Goal: Information Seeking & Learning: Find contact information

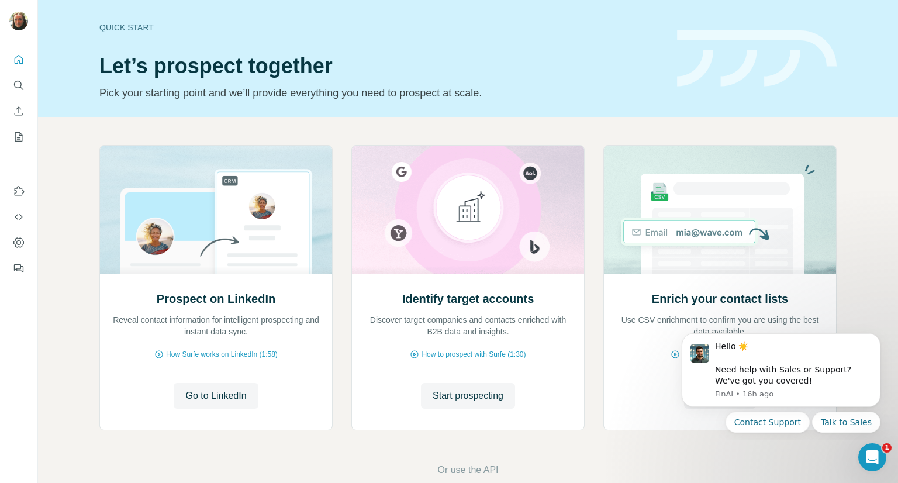
click at [720, 451] on div "Prospect on LinkedIn Reveal contact information for intelligent prospecting and…" at bounding box center [468, 311] width 860 height 388
click at [699, 438] on html "Hello ☀️ ​ Need help with Sales or Support? We've got you covered! [GEOGRAPHIC_…" at bounding box center [781, 381] width 234 height 116
click at [469, 354] on span "How to prospect with Surfe (1:30)" at bounding box center [474, 354] width 104 height 11
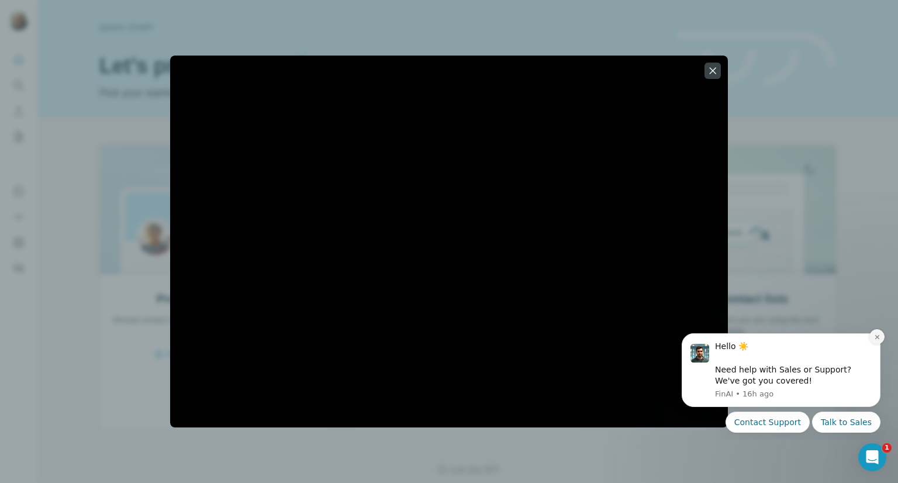
click at [876, 336] on icon "Dismiss notification" at bounding box center [877, 337] width 6 height 6
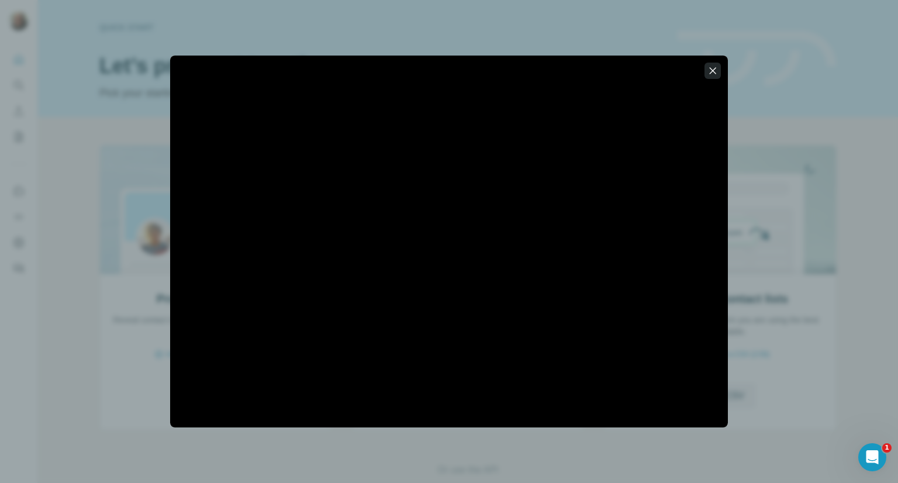
click at [713, 70] on icon "button" at bounding box center [713, 71] width 12 height 12
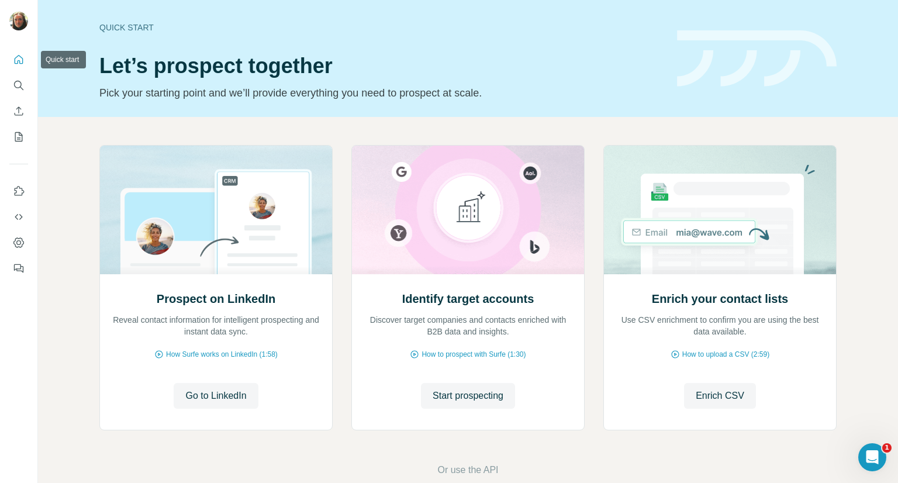
click at [18, 63] on icon "Quick start" at bounding box center [19, 59] width 9 height 9
click at [17, 82] on icon "Search" at bounding box center [19, 86] width 12 height 12
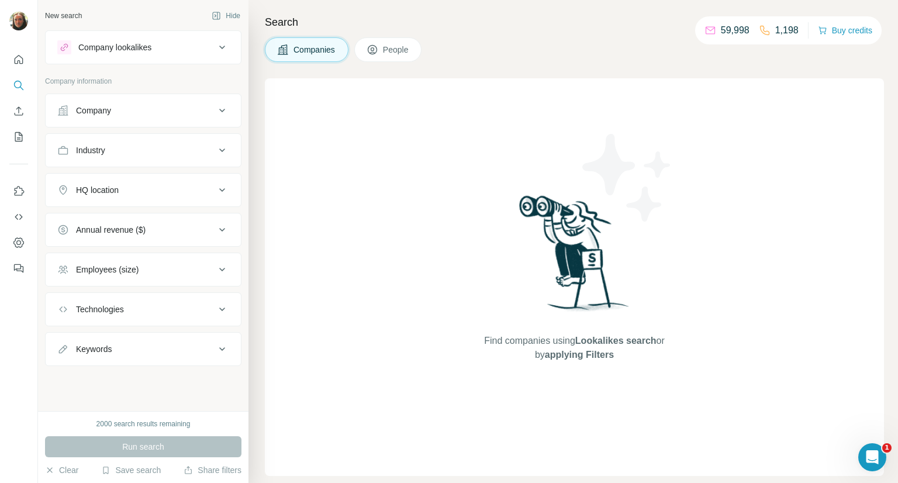
click at [215, 107] on div "Company" at bounding box center [136, 111] width 158 height 12
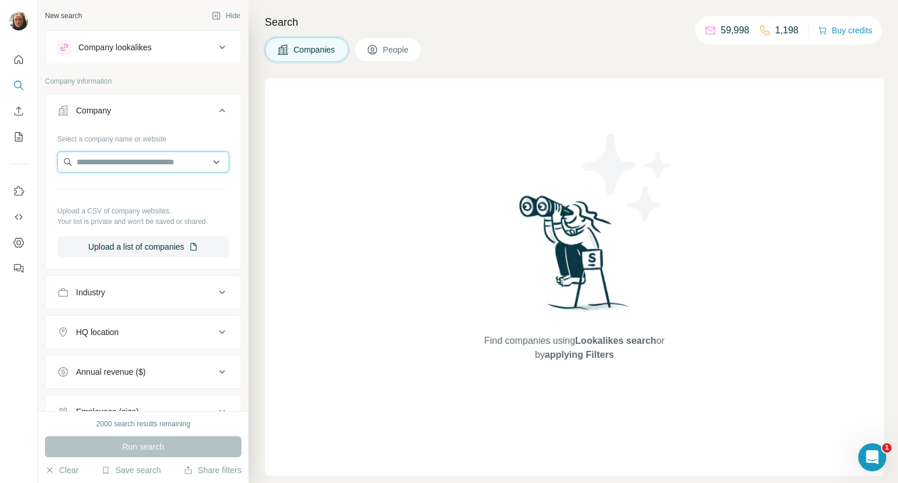
click at [147, 162] on input "text" at bounding box center [143, 161] width 172 height 21
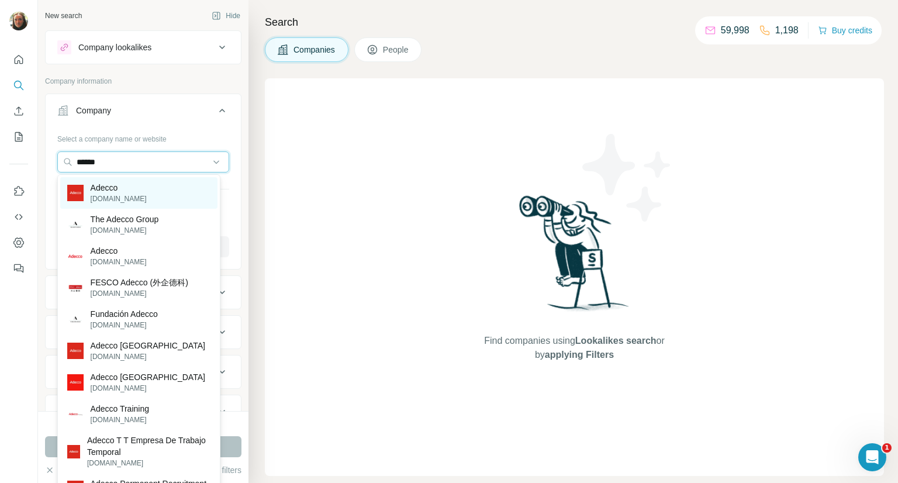
type input "******"
click at [119, 190] on p "Adecco" at bounding box center [119, 188] width 56 height 12
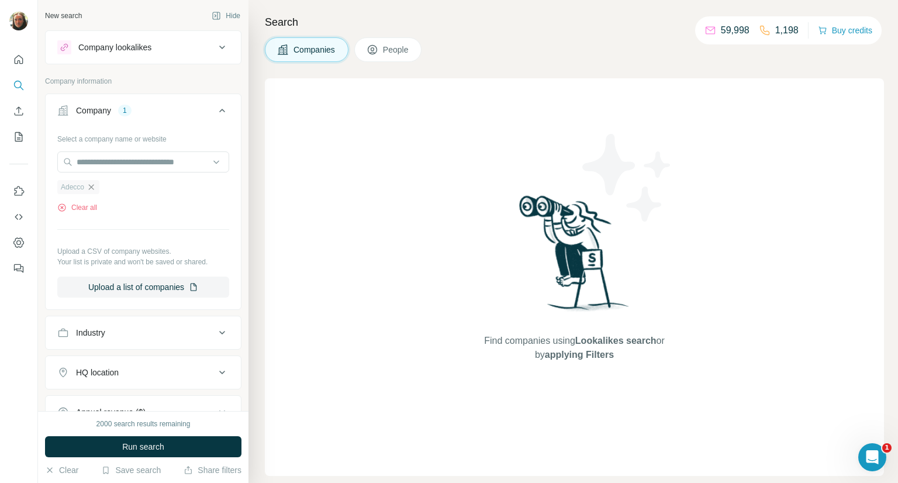
click at [94, 182] on icon "button" at bounding box center [91, 186] width 9 height 9
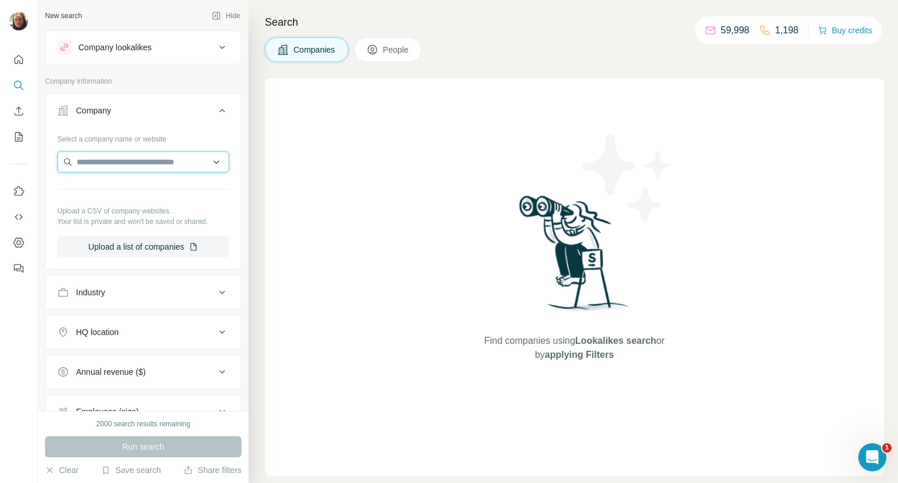
click at [97, 162] on input "text" at bounding box center [143, 161] width 172 height 21
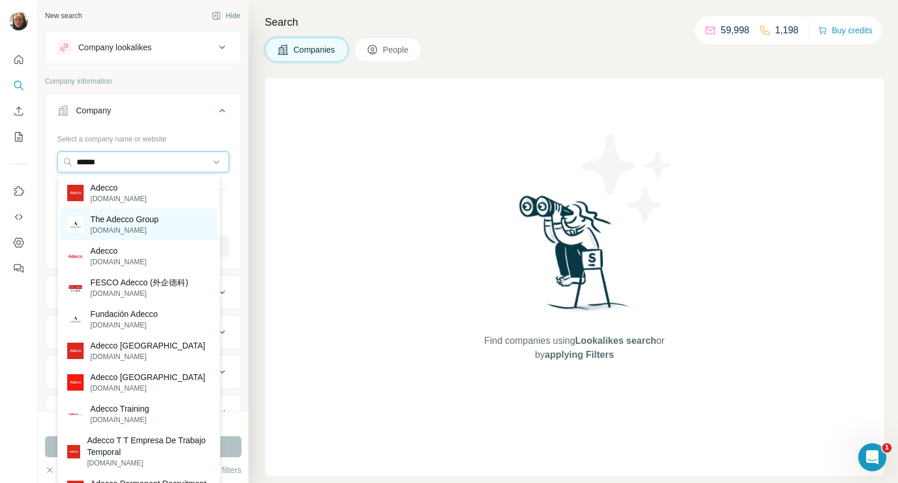
type input "******"
click at [165, 224] on div "The Adecco Group [DOMAIN_NAME]" at bounding box center [138, 225] width 157 height 32
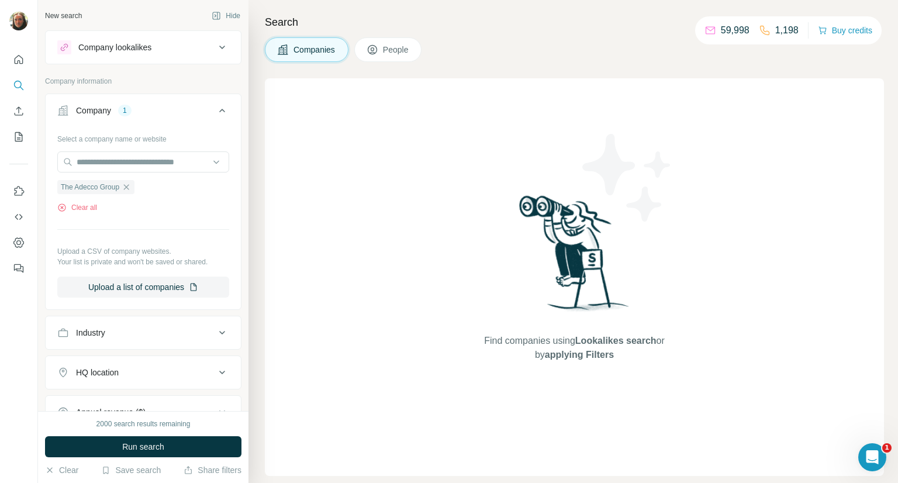
click at [391, 52] on span "People" at bounding box center [396, 50] width 27 height 12
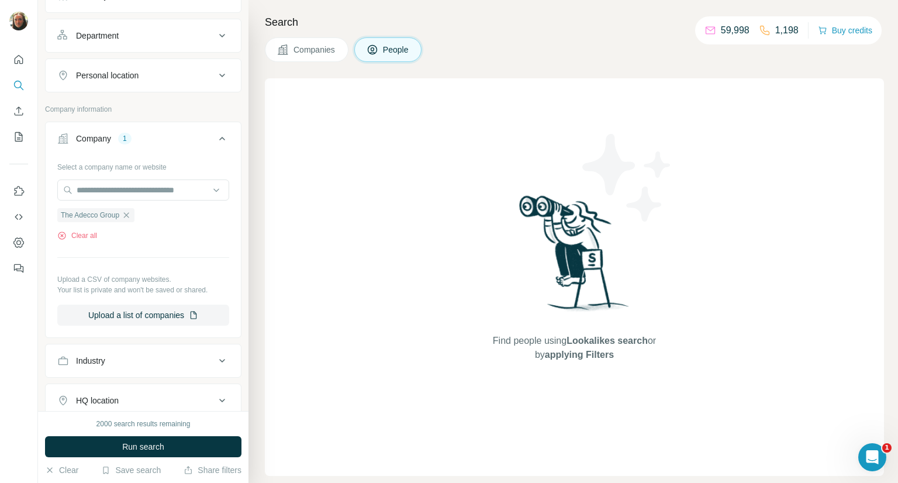
scroll to position [171, 0]
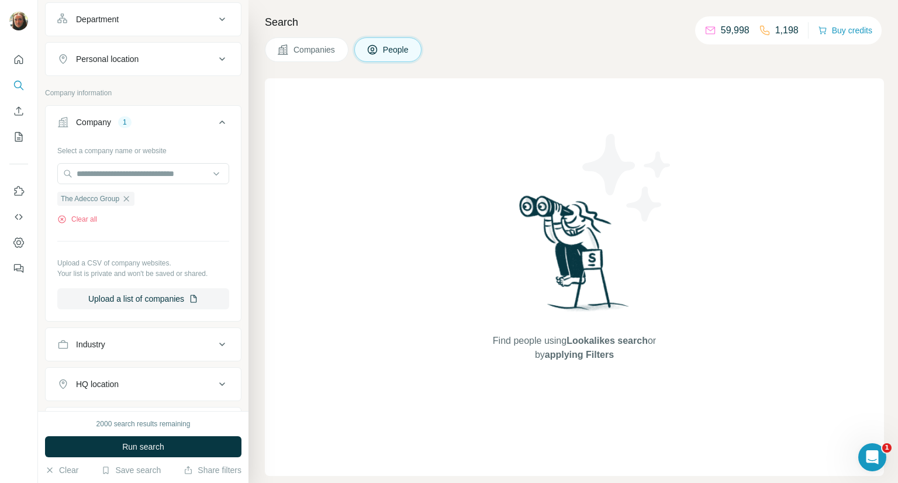
click at [296, 43] on button "Companies" at bounding box center [307, 49] width 84 height 25
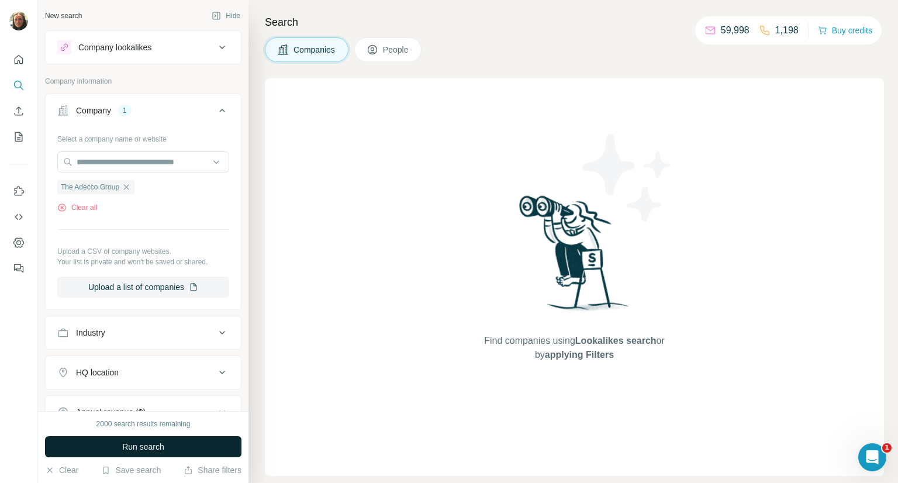
click at [144, 448] on span "Run search" at bounding box center [143, 447] width 42 height 12
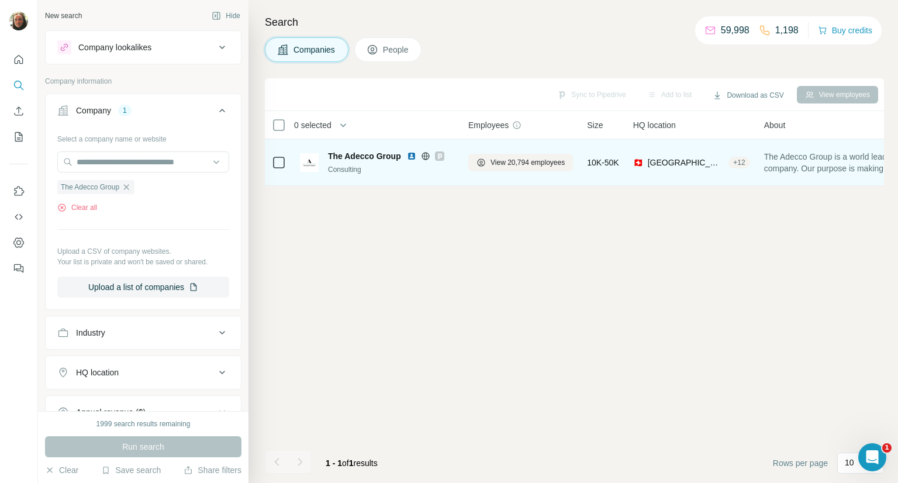
click at [359, 156] on span "The Adecco Group" at bounding box center [364, 156] width 73 height 12
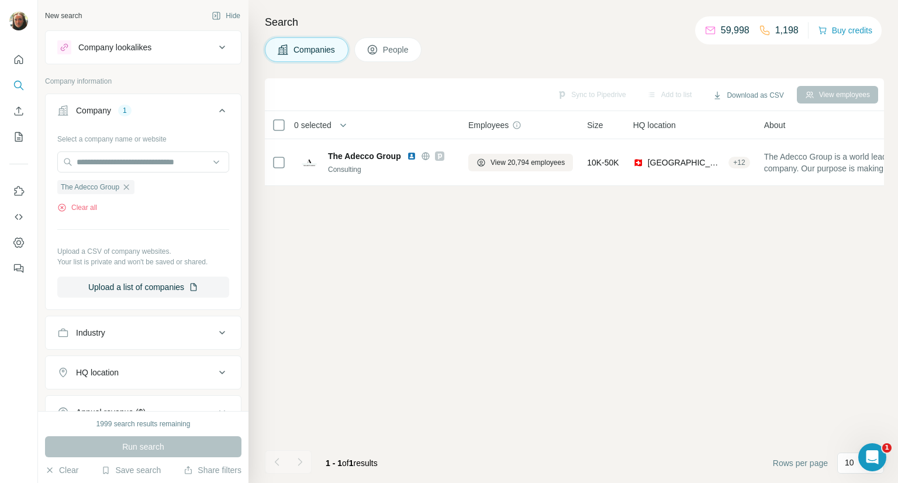
click at [395, 50] on span "People" at bounding box center [396, 50] width 27 height 12
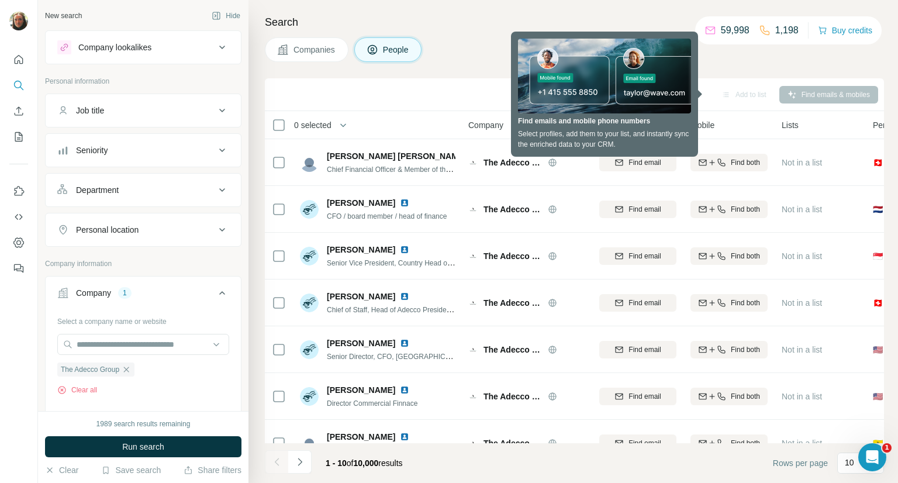
click at [478, 28] on h4 "Search" at bounding box center [574, 22] width 619 height 16
click at [714, 59] on div "Companies People" at bounding box center [574, 49] width 619 height 25
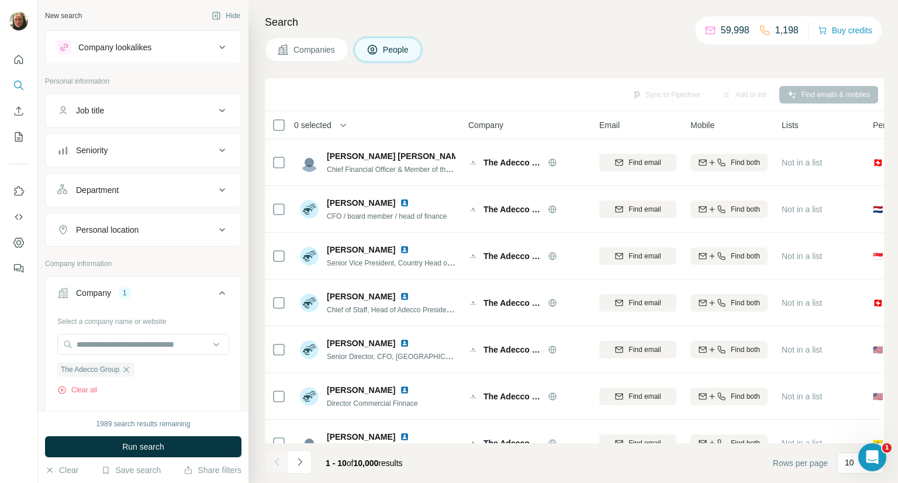
click at [714, 59] on div "Companies People" at bounding box center [574, 49] width 619 height 25
click at [614, 67] on div "Search Companies People Sync to Pipedrive Add to list Find emails & mobiles 0 s…" at bounding box center [573, 241] width 650 height 483
click at [215, 109] on icon at bounding box center [222, 110] width 14 height 14
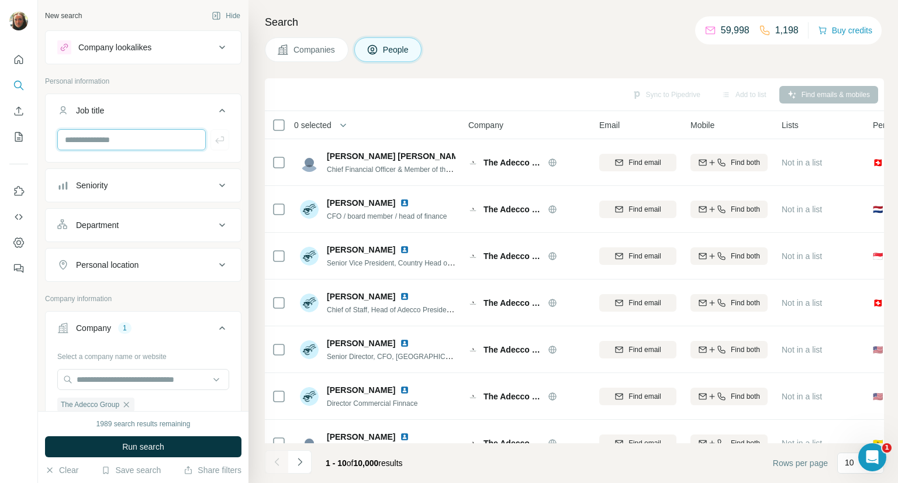
click at [148, 139] on input "text" at bounding box center [131, 139] width 149 height 21
type input "**********"
click at [210, 136] on button "button" at bounding box center [219, 139] width 19 height 21
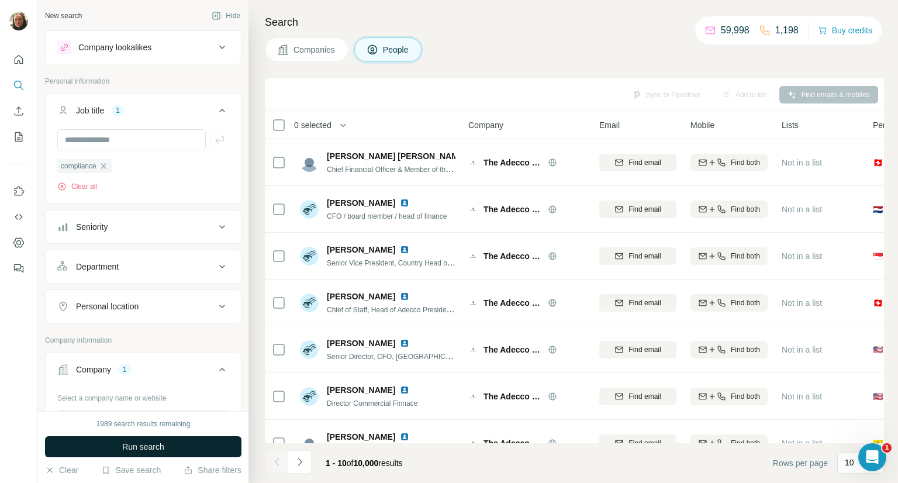
click at [161, 446] on span "Run search" at bounding box center [143, 447] width 42 height 12
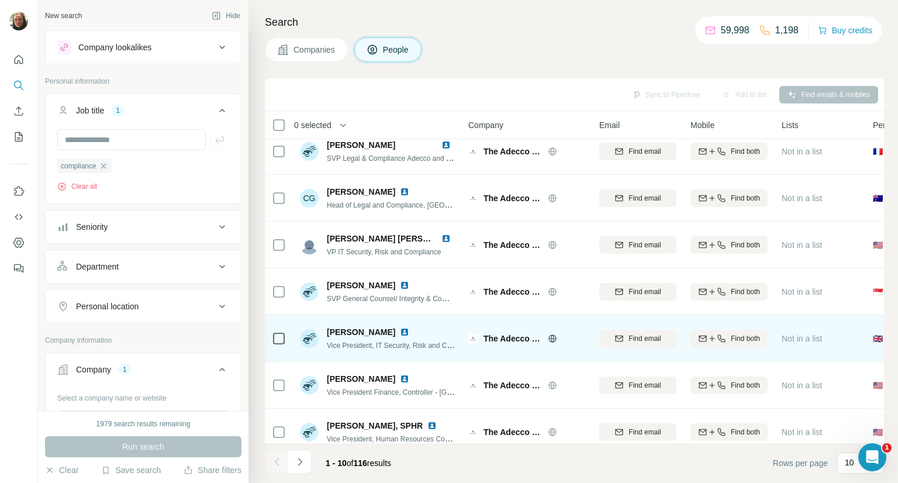
scroll to position [170, 0]
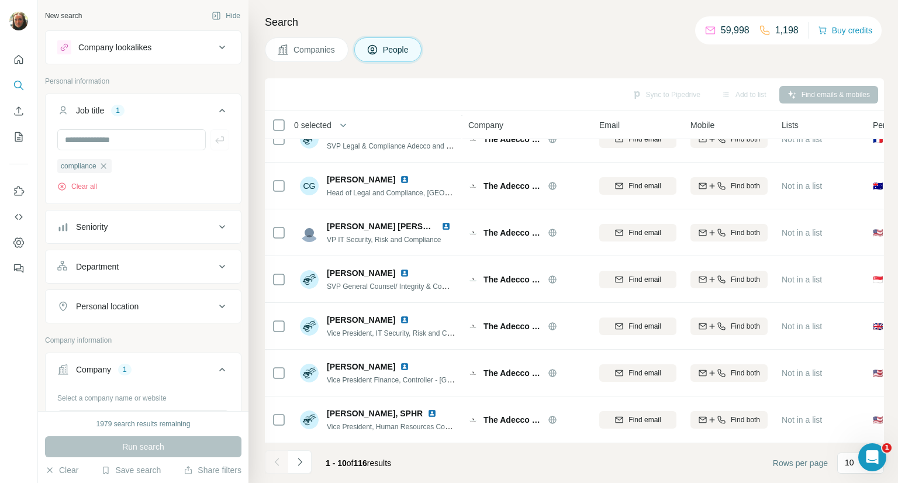
click at [799, 94] on div "Sync to Pipedrive Add to list Find emails & mobiles" at bounding box center [574, 94] width 607 height 20
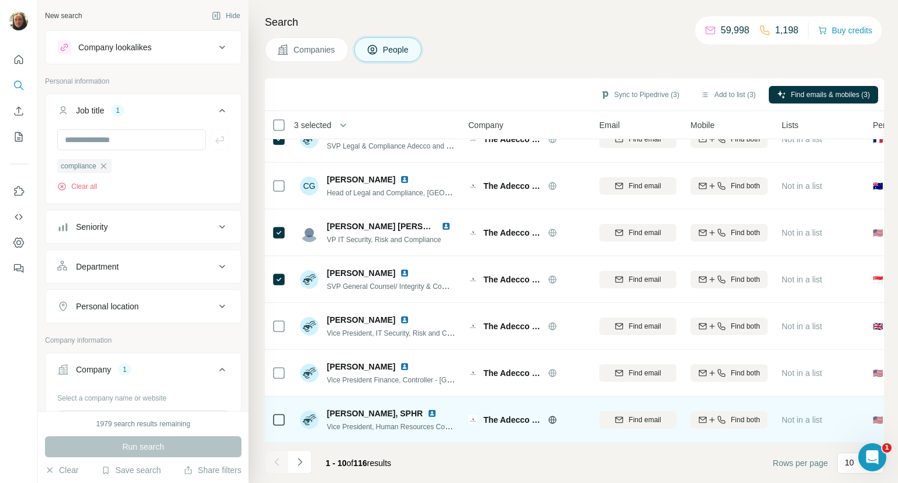
click at [278, 413] on icon at bounding box center [279, 420] width 14 height 14
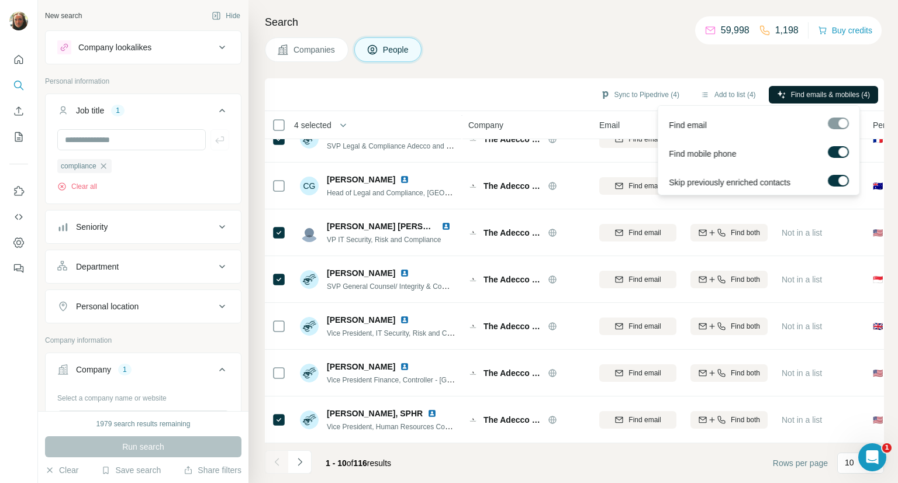
click at [805, 99] on span "Find emails & mobiles (4)" at bounding box center [830, 94] width 79 height 11
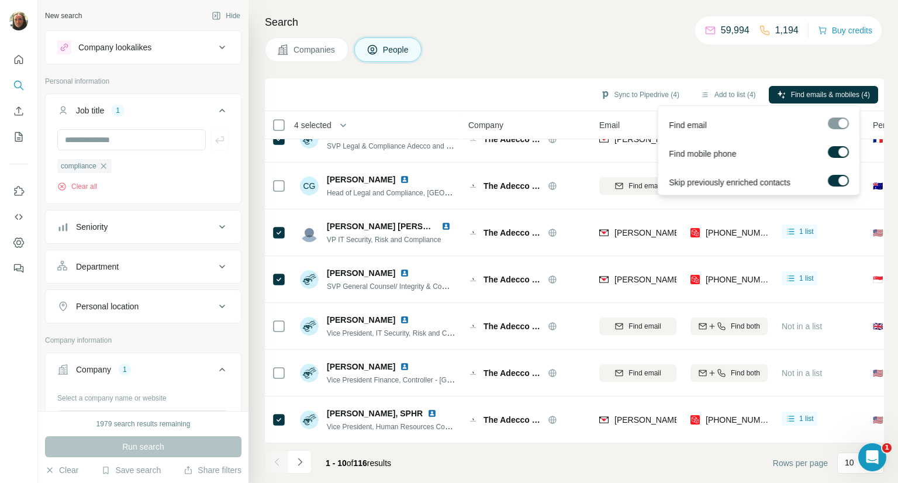
click at [840, 124] on div at bounding box center [838, 124] width 21 height 12
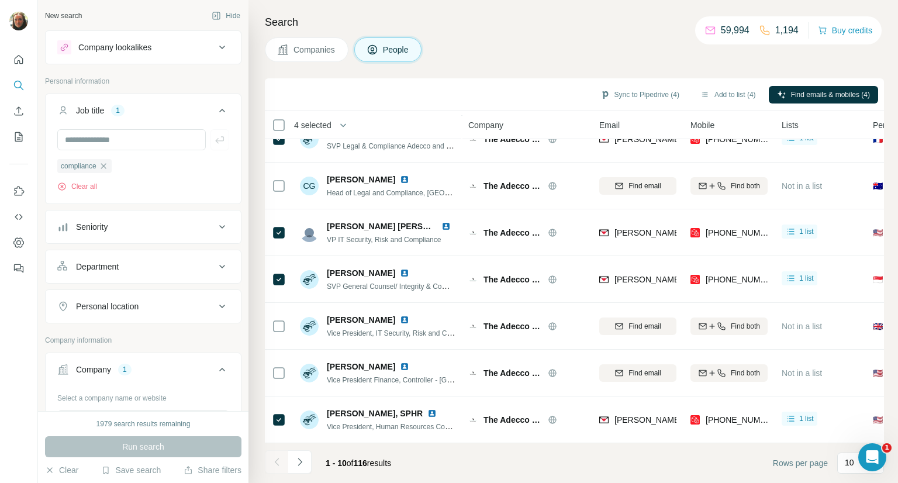
click at [736, 73] on div "Search Companies People Sync to Pipedrive (4) Add to list (4) Find emails & mob…" at bounding box center [573, 241] width 650 height 483
click at [606, 50] on div "Companies People" at bounding box center [574, 49] width 619 height 25
click at [306, 45] on span "Companies" at bounding box center [315, 50] width 43 height 12
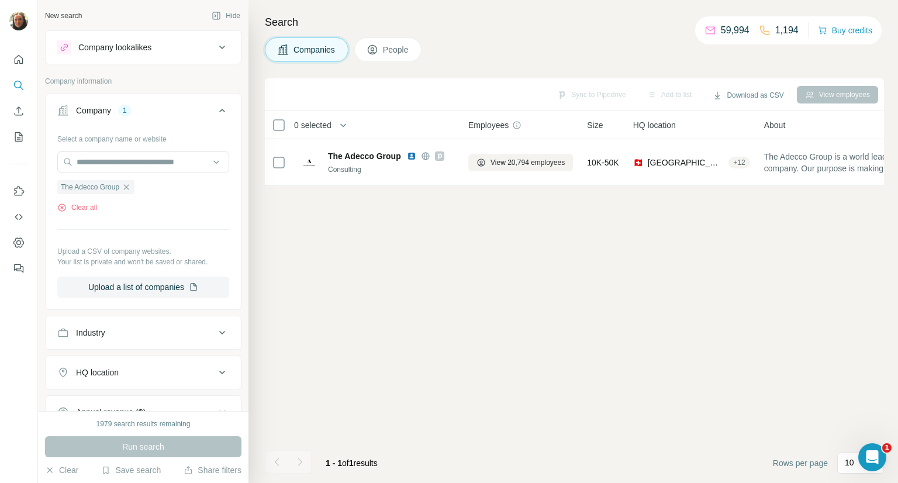
scroll to position [0, 0]
click at [74, 209] on button "Clear all" at bounding box center [77, 207] width 40 height 11
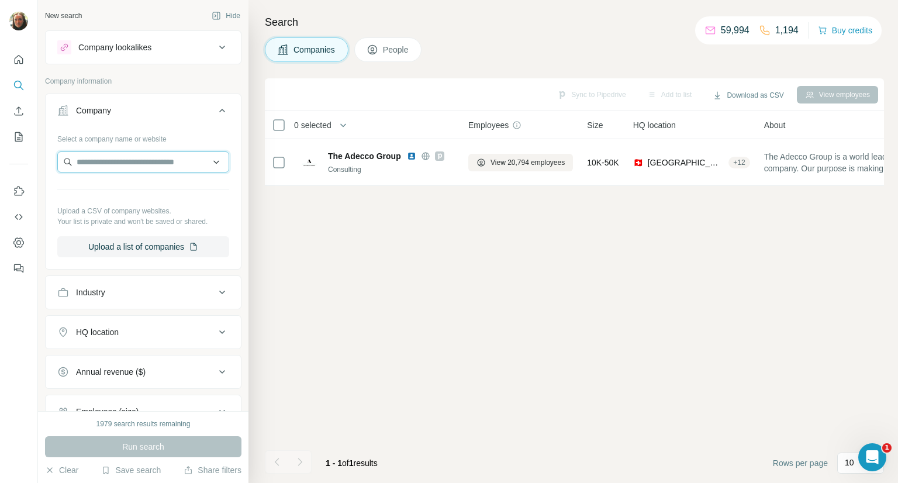
click at [98, 167] on input "text" at bounding box center [143, 161] width 172 height 21
paste input "**********"
type input "**********"
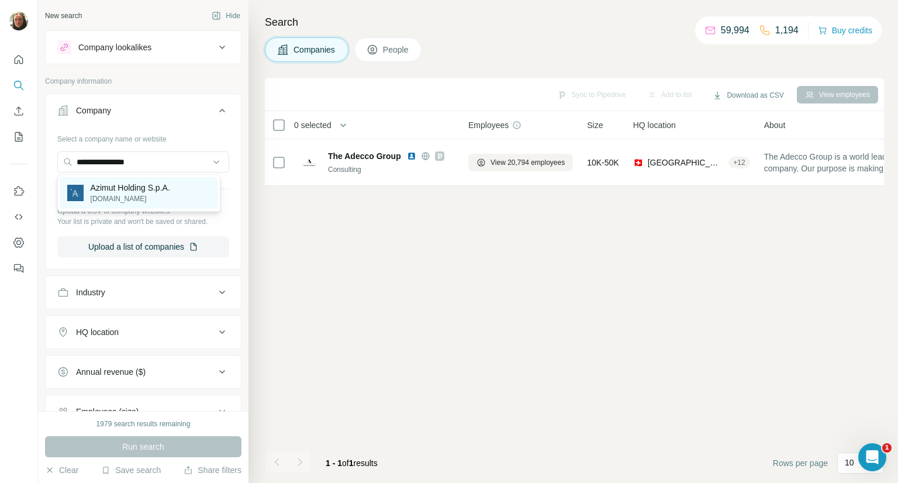
click at [114, 182] on p "Azimut Holding S.p.A." at bounding box center [131, 188] width 80 height 12
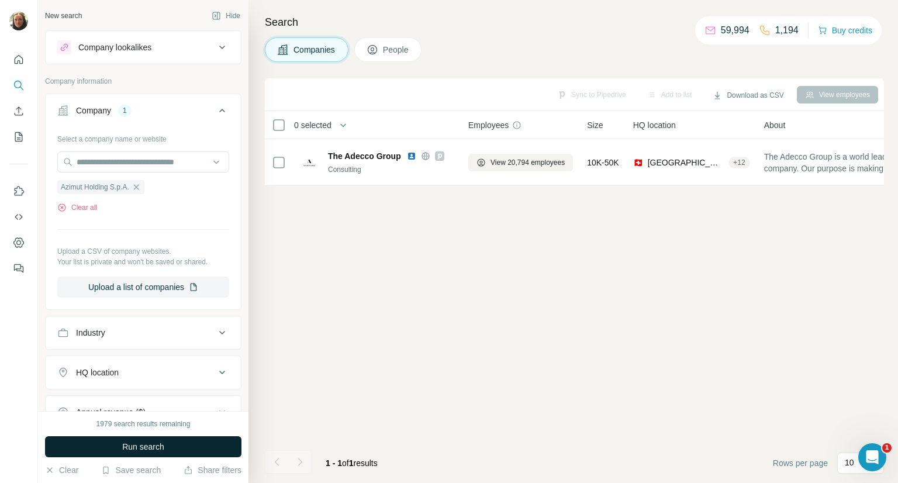
click at [151, 445] on span "Run search" at bounding box center [143, 447] width 42 height 12
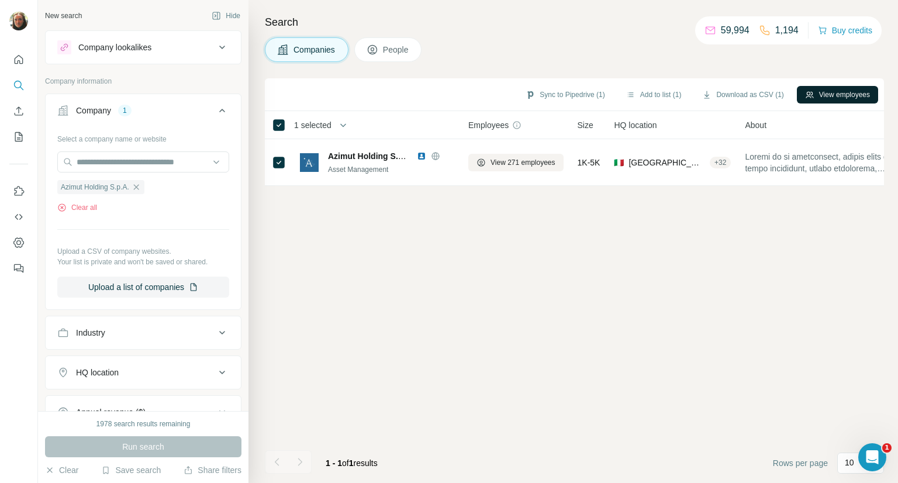
click at [828, 99] on button "View employees" at bounding box center [837, 95] width 81 height 18
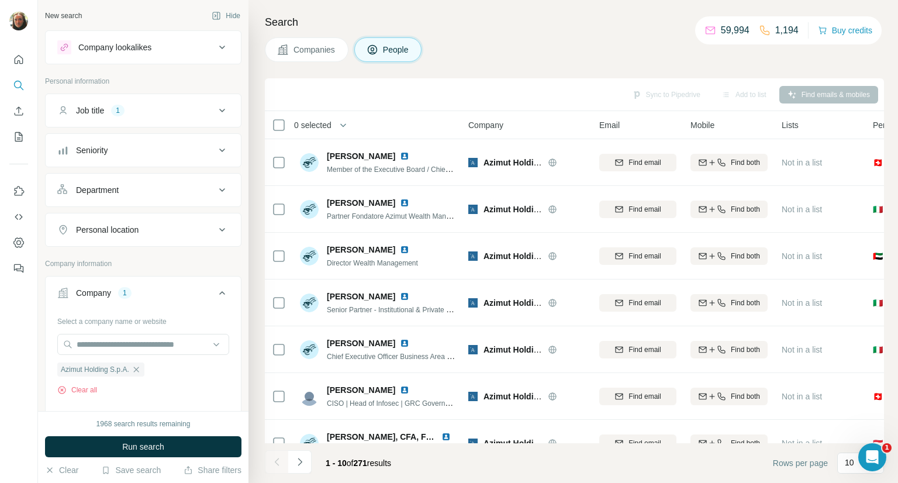
click at [205, 105] on div "Job title 1" at bounding box center [136, 111] width 158 height 12
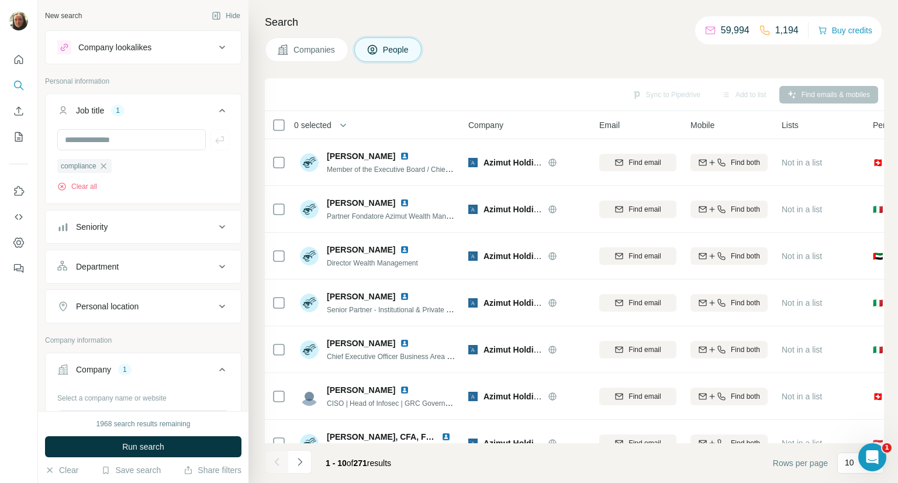
click at [481, 94] on div "Sync to Pipedrive Add to list Find emails & mobiles" at bounding box center [574, 94] width 607 height 20
click at [219, 226] on icon at bounding box center [222, 227] width 6 height 4
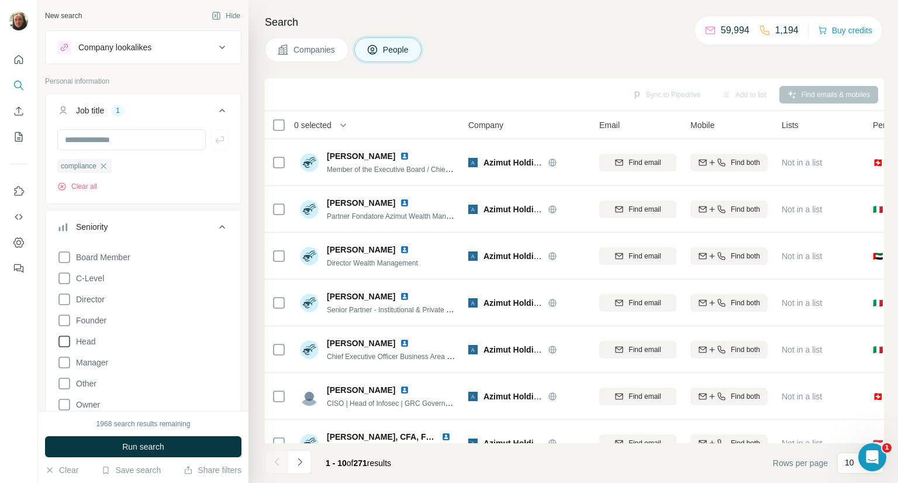
click at [64, 342] on icon at bounding box center [64, 341] width 14 height 14
click at [141, 448] on span "Run search" at bounding box center [143, 447] width 42 height 12
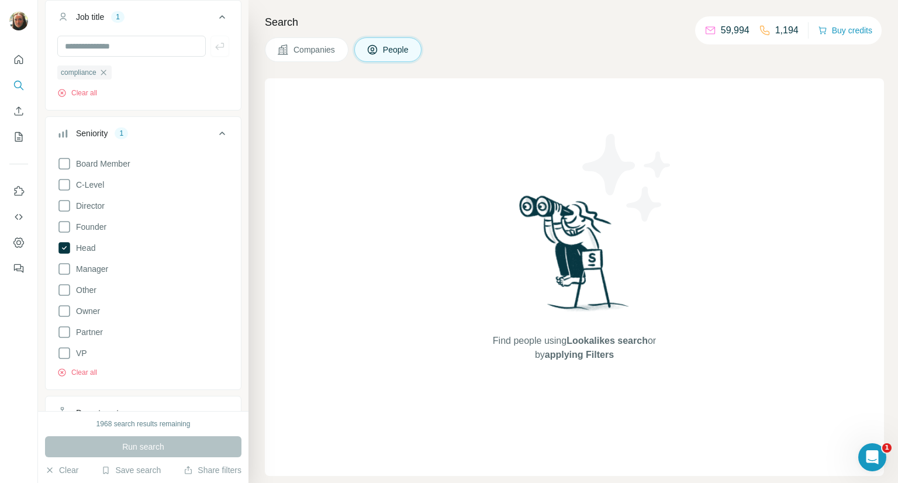
scroll to position [87, 0]
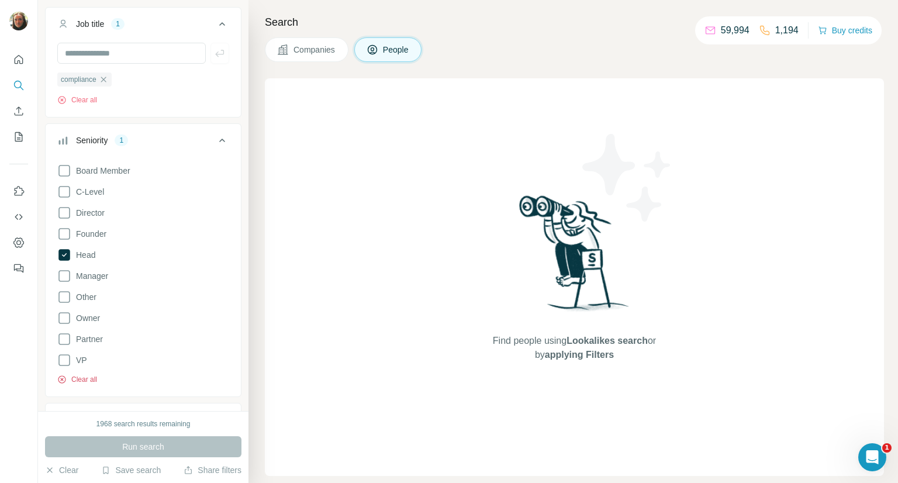
click at [91, 377] on button "Clear all" at bounding box center [77, 379] width 40 height 11
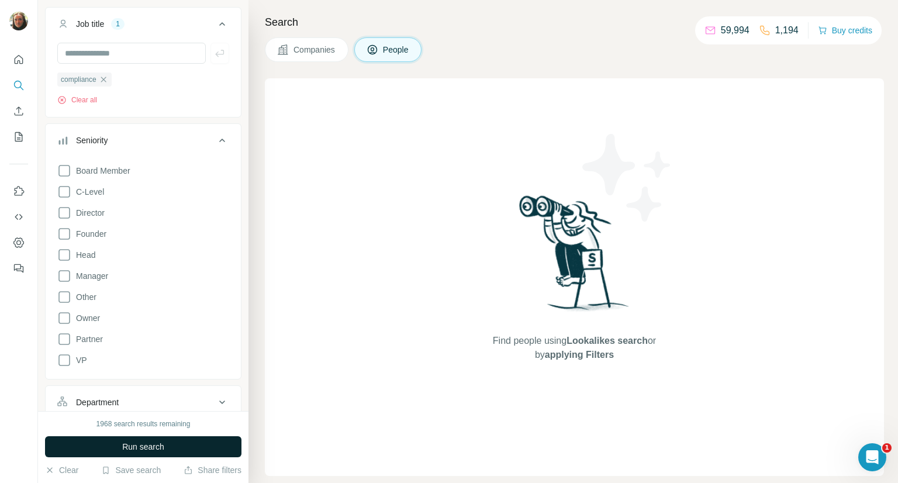
click at [136, 449] on span "Run search" at bounding box center [143, 447] width 42 height 12
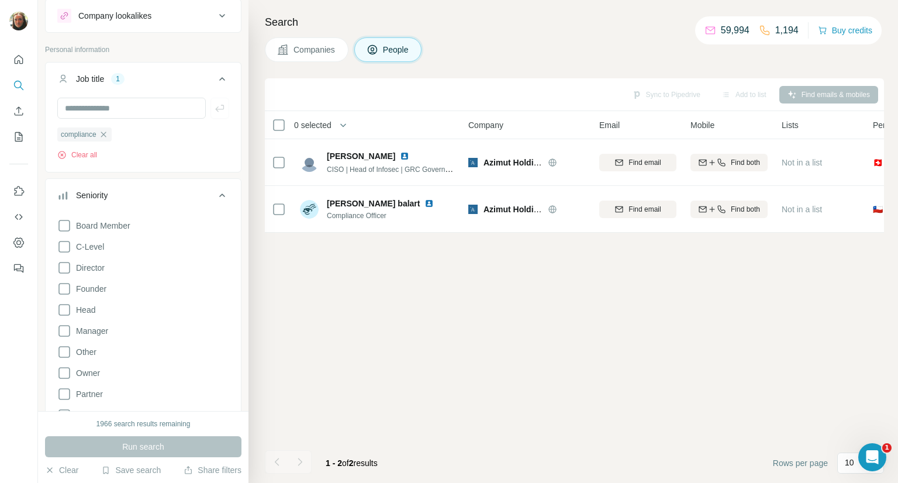
scroll to position [30, 0]
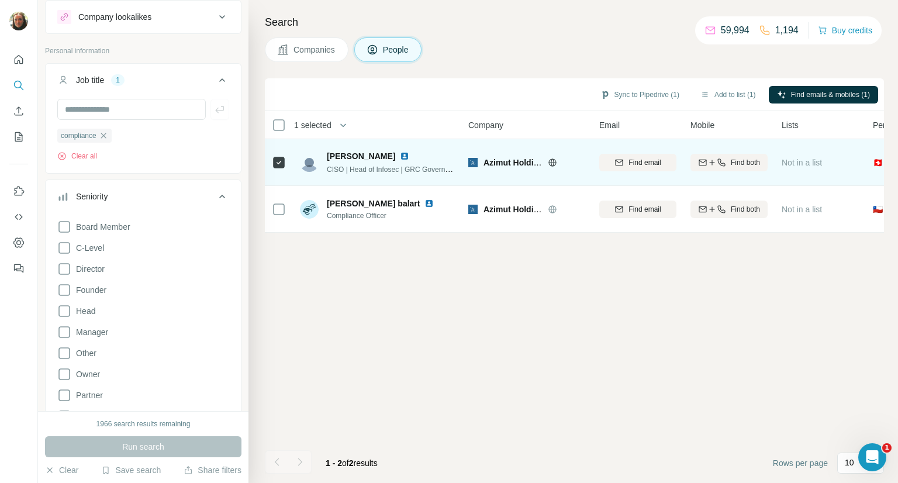
click at [400, 157] on img at bounding box center [404, 155] width 9 height 9
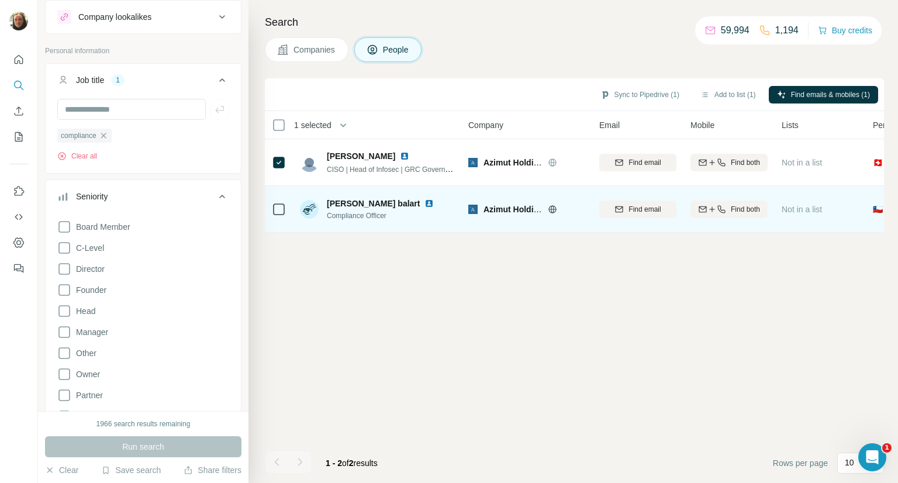
click at [424, 202] on img at bounding box center [428, 203] width 9 height 9
